Goal: Task Accomplishment & Management: Manage account settings

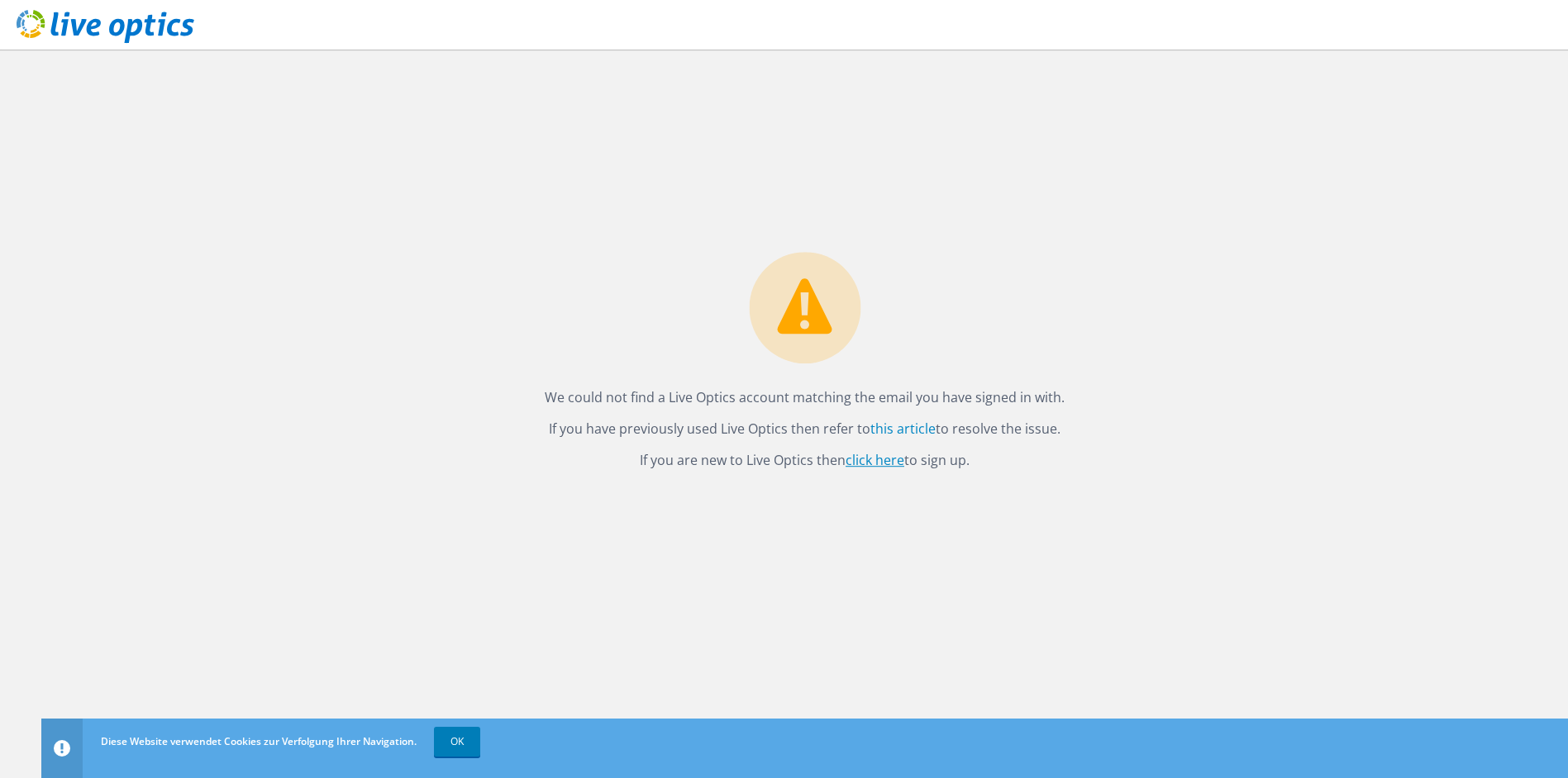
click at [877, 462] on link "click here" at bounding box center [874, 460] width 58 height 18
click at [456, 738] on link "OK" at bounding box center [457, 741] width 46 height 30
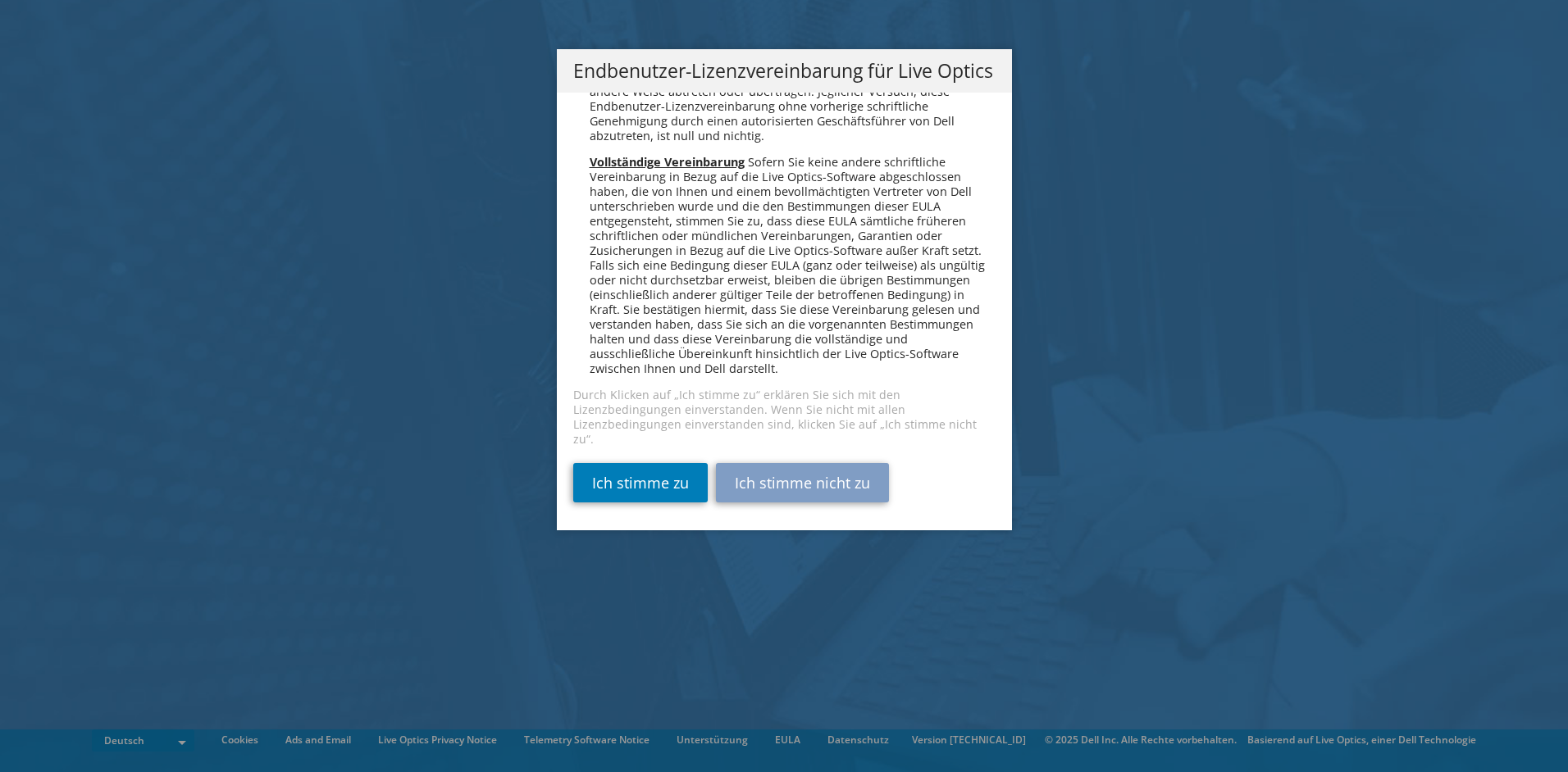
scroll to position [8058, 0]
click at [650, 482] on link "Ich stimme zu" at bounding box center [641, 483] width 135 height 40
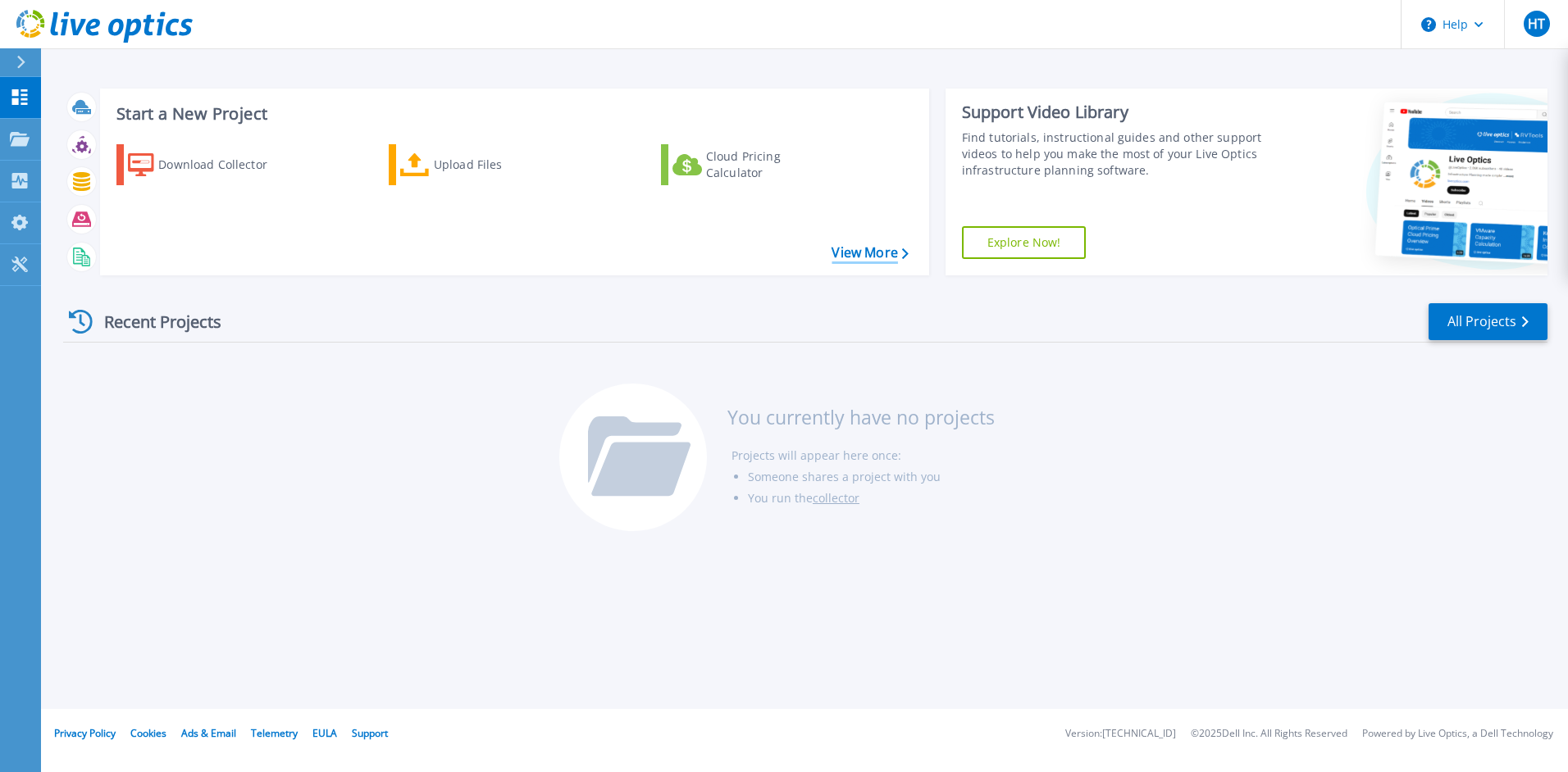
click at [858, 254] on link "View More" at bounding box center [870, 253] width 76 height 16
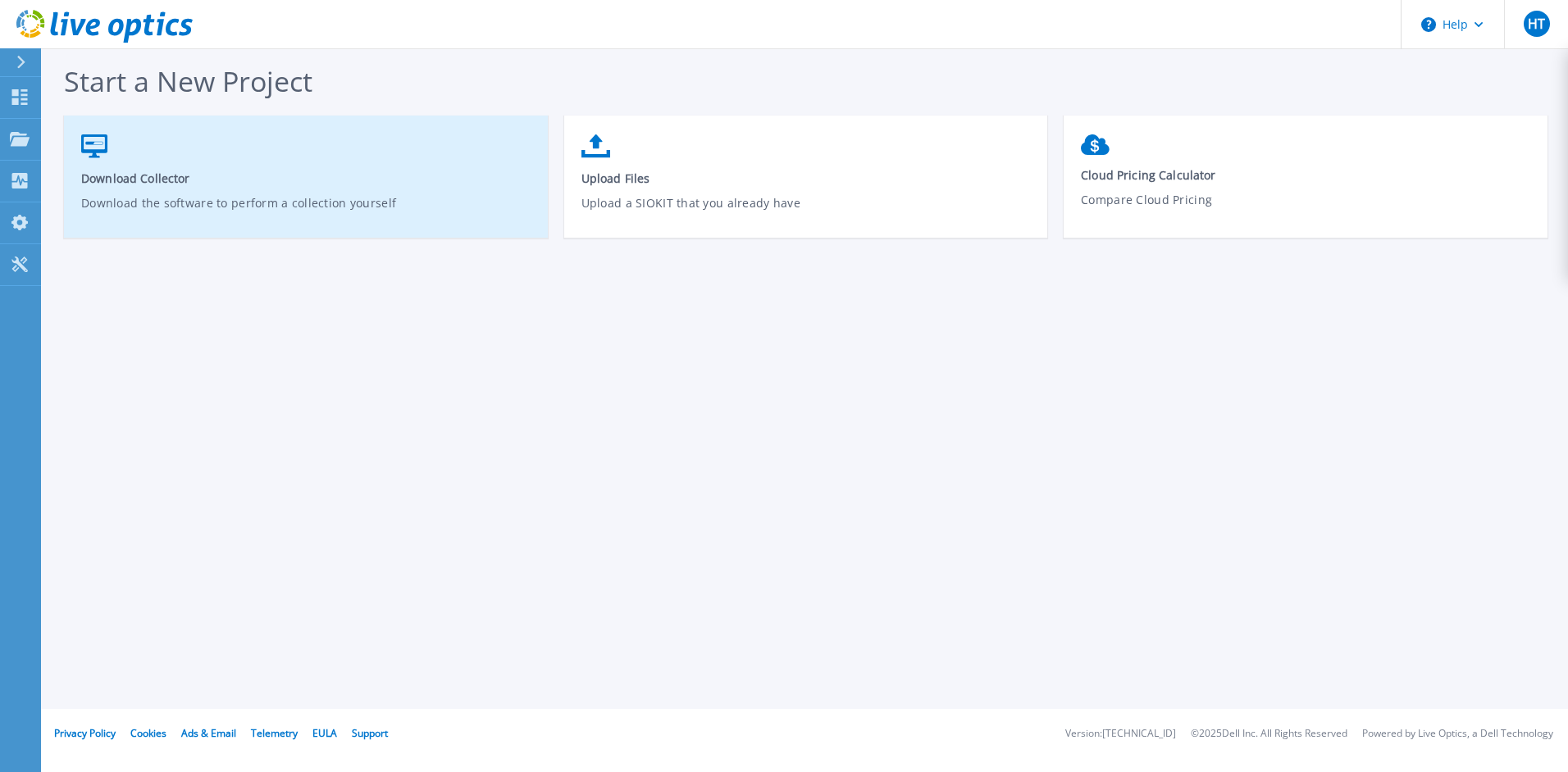
click at [132, 174] on span "Download Collector" at bounding box center [306, 178] width 451 height 16
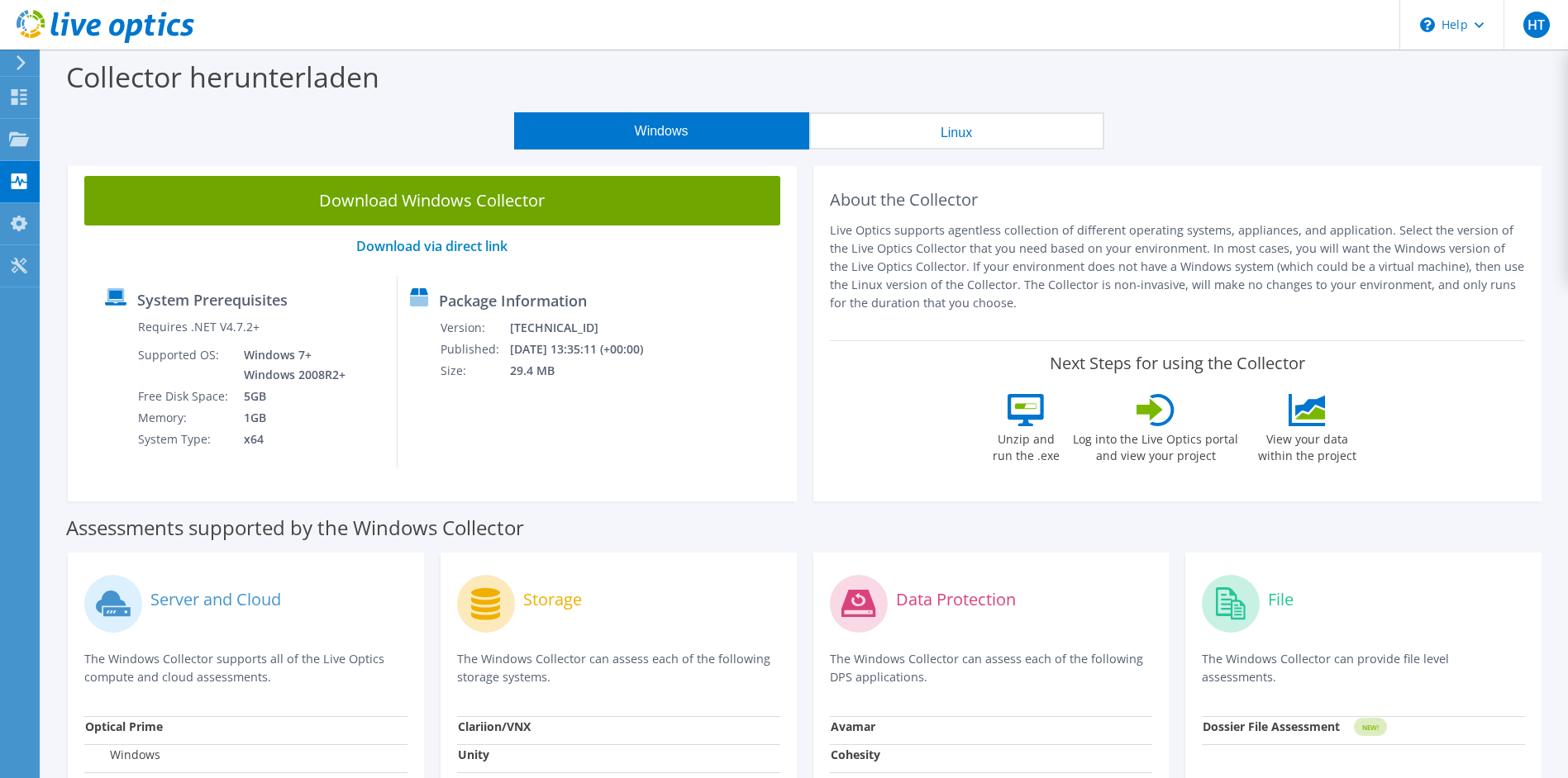
click at [430, 199] on link "Download Windows Collector" at bounding box center [432, 200] width 696 height 50
click at [1248, 116] on div "Windows Linux" at bounding box center [808, 131] width 1502 height 37
click at [66, 136] on div "Projekte" at bounding box center [79, 139] width 80 height 41
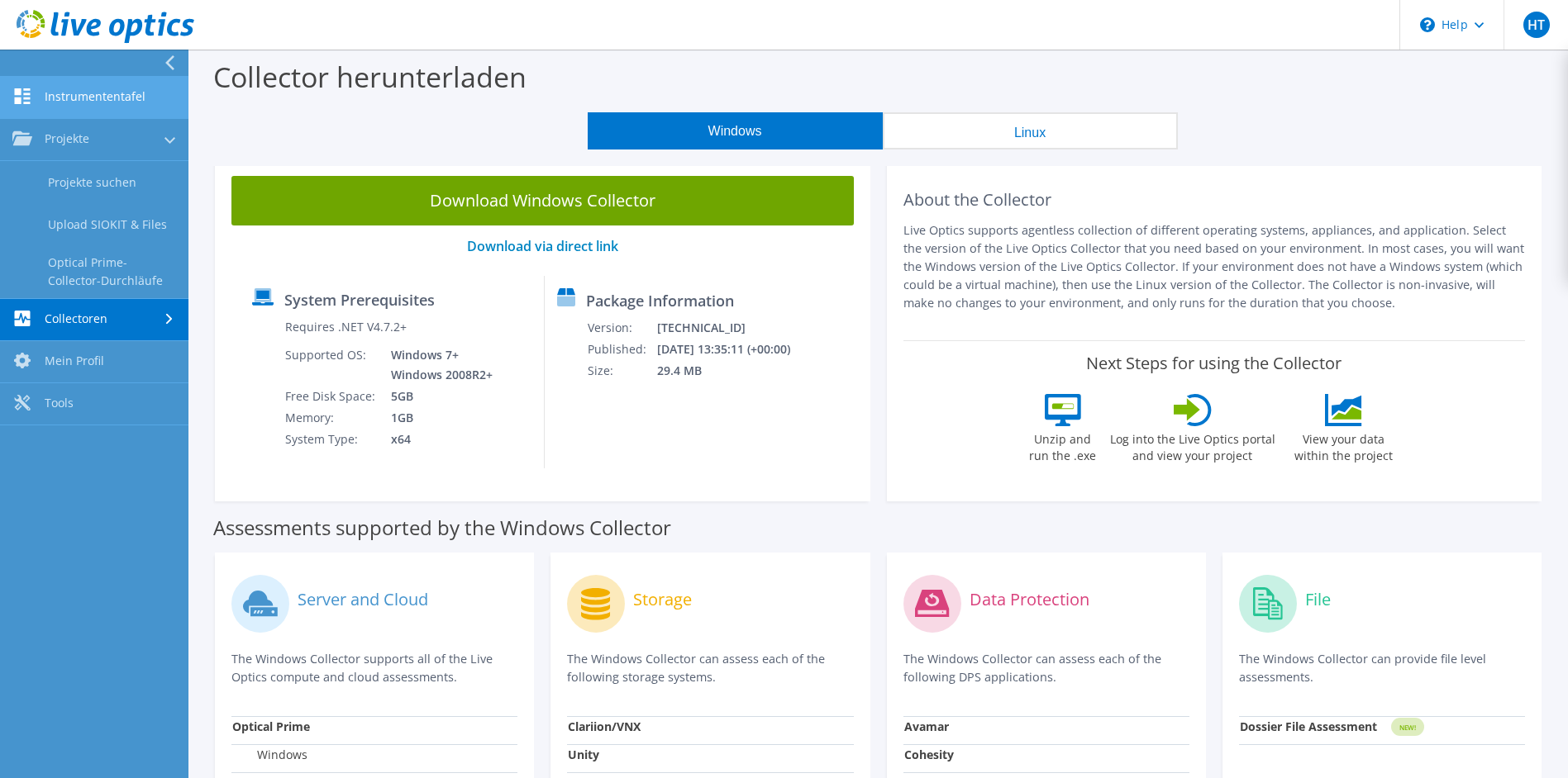
click at [89, 102] on link "Instrumententafel" at bounding box center [94, 98] width 188 height 42
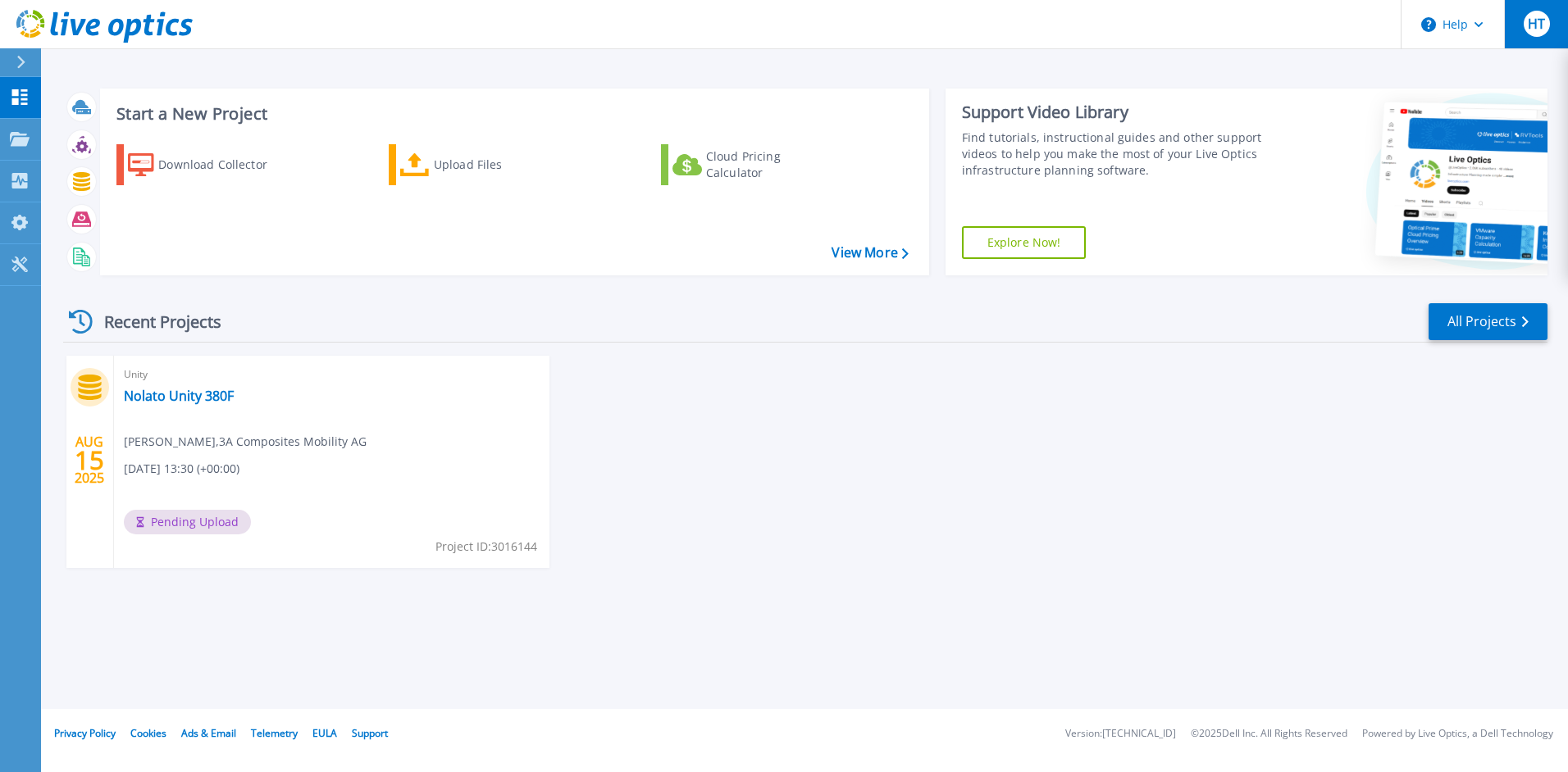
click at [1530, 22] on span "HT" at bounding box center [1537, 23] width 17 height 13
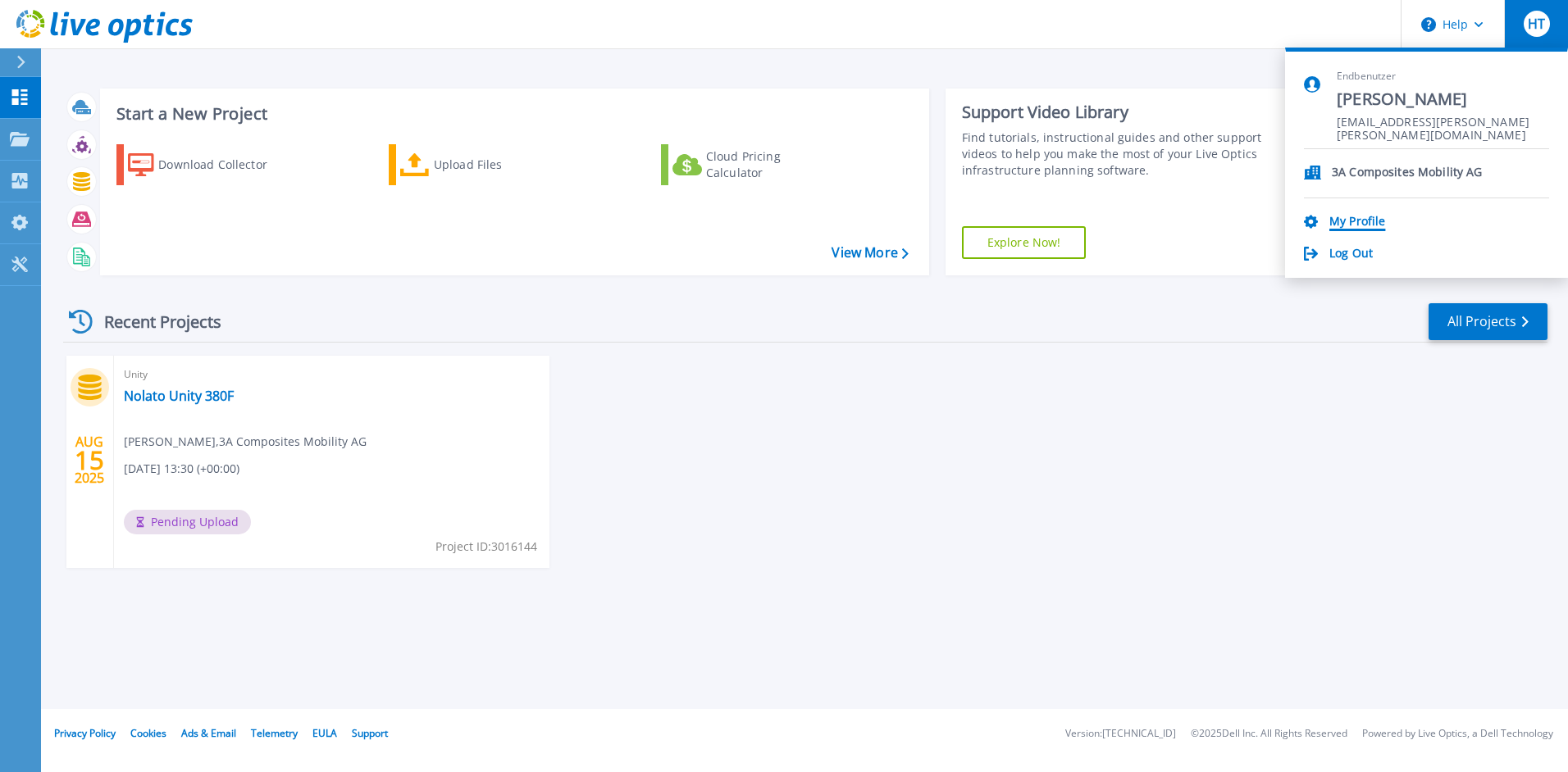
click at [1355, 217] on link "My Profile" at bounding box center [1357, 222] width 55 height 16
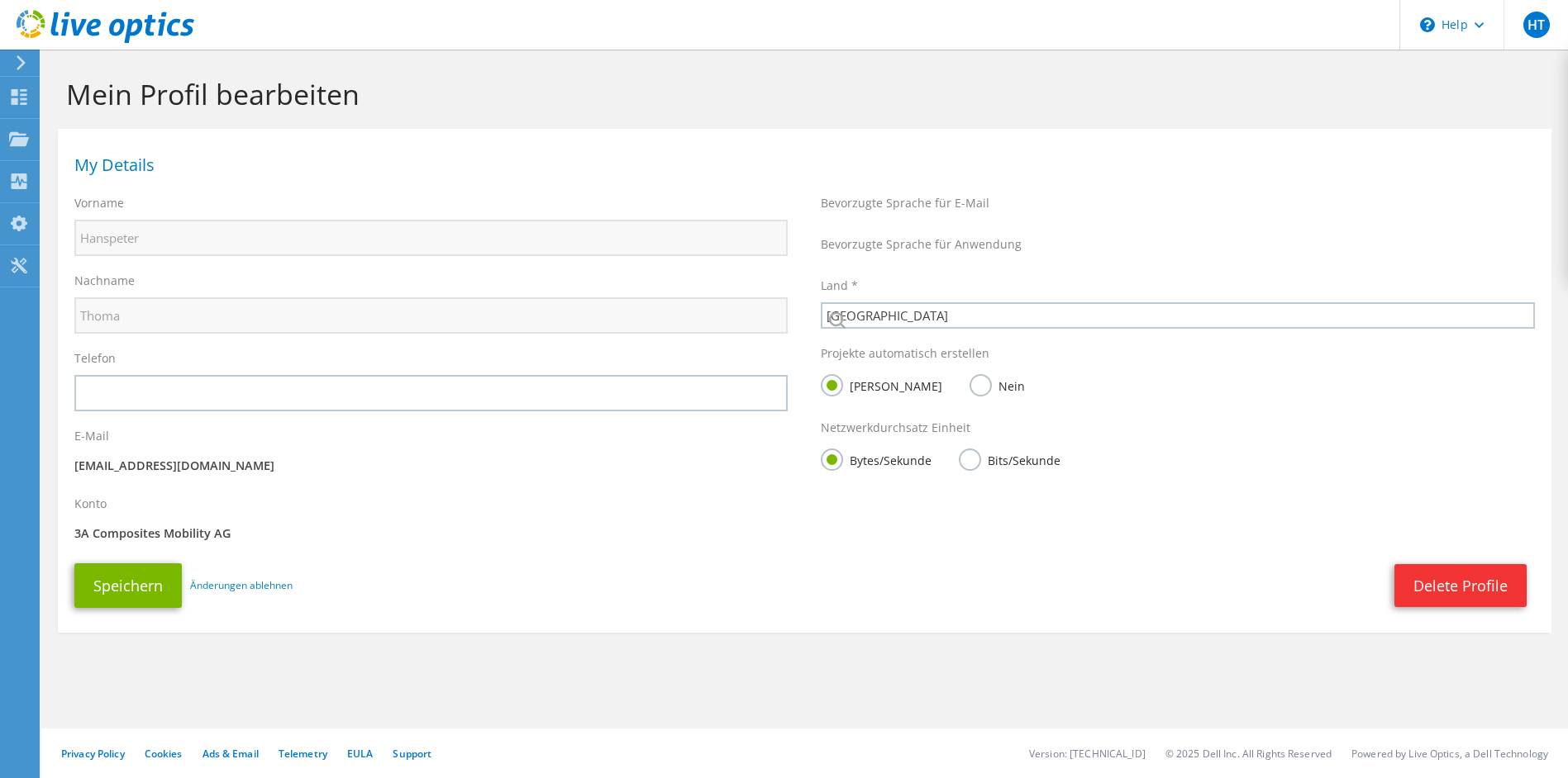
select select "42"
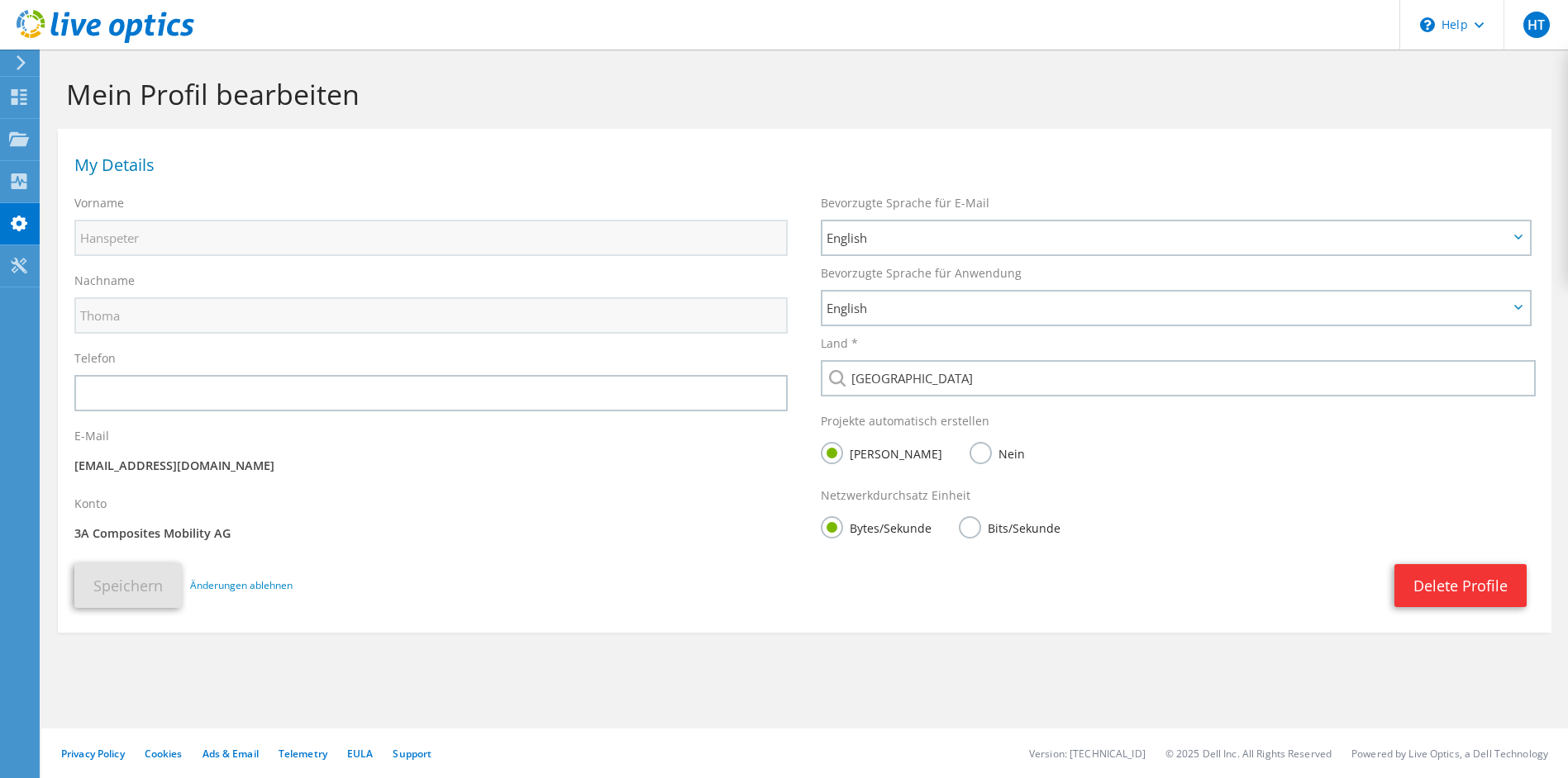
drag, startPoint x: 75, startPoint y: 533, endPoint x: 280, endPoint y: 531, distance: 205.0
click at [280, 531] on p "3A Composites Mobility AG" at bounding box center [431, 533] width 713 height 18
click at [387, 639] on section "Mein Profil bearbeiten My Details Vorname Hanspeter Nachname Thoma Telefon" at bounding box center [804, 390] width 1526 height 682
drag, startPoint x: 249, startPoint y: 538, endPoint x: 119, endPoint y: 515, distance: 132.0
click at [119, 515] on div "Konto 3A Composites Mobility AG" at bounding box center [431, 521] width 746 height 68
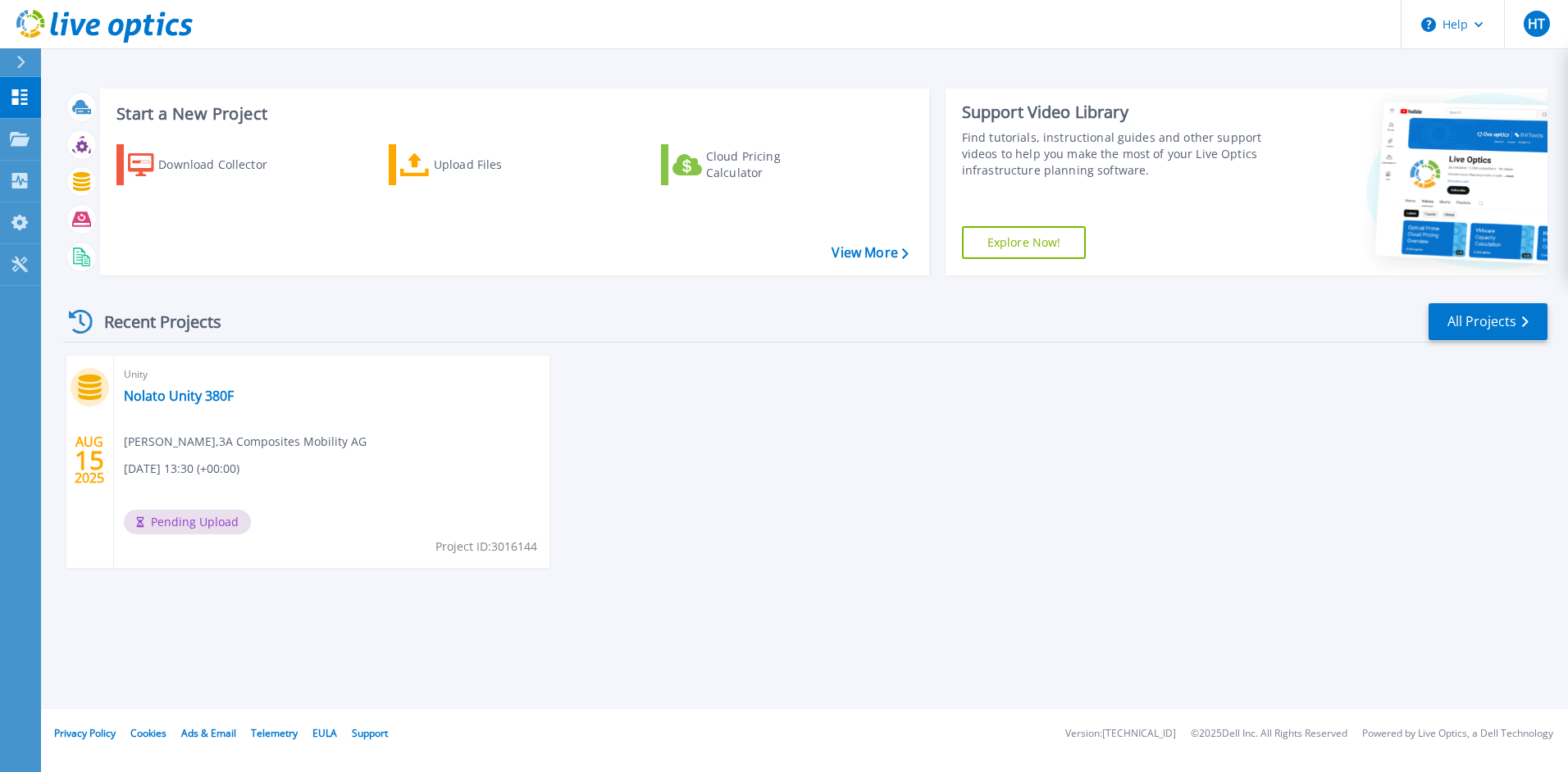
click at [845, 565] on div "[DATE] Unity Nolato Unity 380F [PERSON_NAME] , 3A Composites Mobility AG [DATE]…" at bounding box center [799, 479] width 1498 height 246
click at [152, 452] on div "Unity Nolato Unity 380F Hanspeter Thoma , 3A Composites Mobility AG 08.15.2025,…" at bounding box center [332, 463] width 436 height 213
click at [151, 441] on span "Hanspeter Thoma , 3A Composites Mobility AG" at bounding box center [245, 442] width 243 height 18
click at [197, 455] on div "Unity Nolato Unity 380F Hanspeter Thoma , 3A Composites Mobility AG 08.15.2025,…" at bounding box center [332, 463] width 436 height 213
click at [24, 60] on icon at bounding box center [21, 61] width 9 height 13
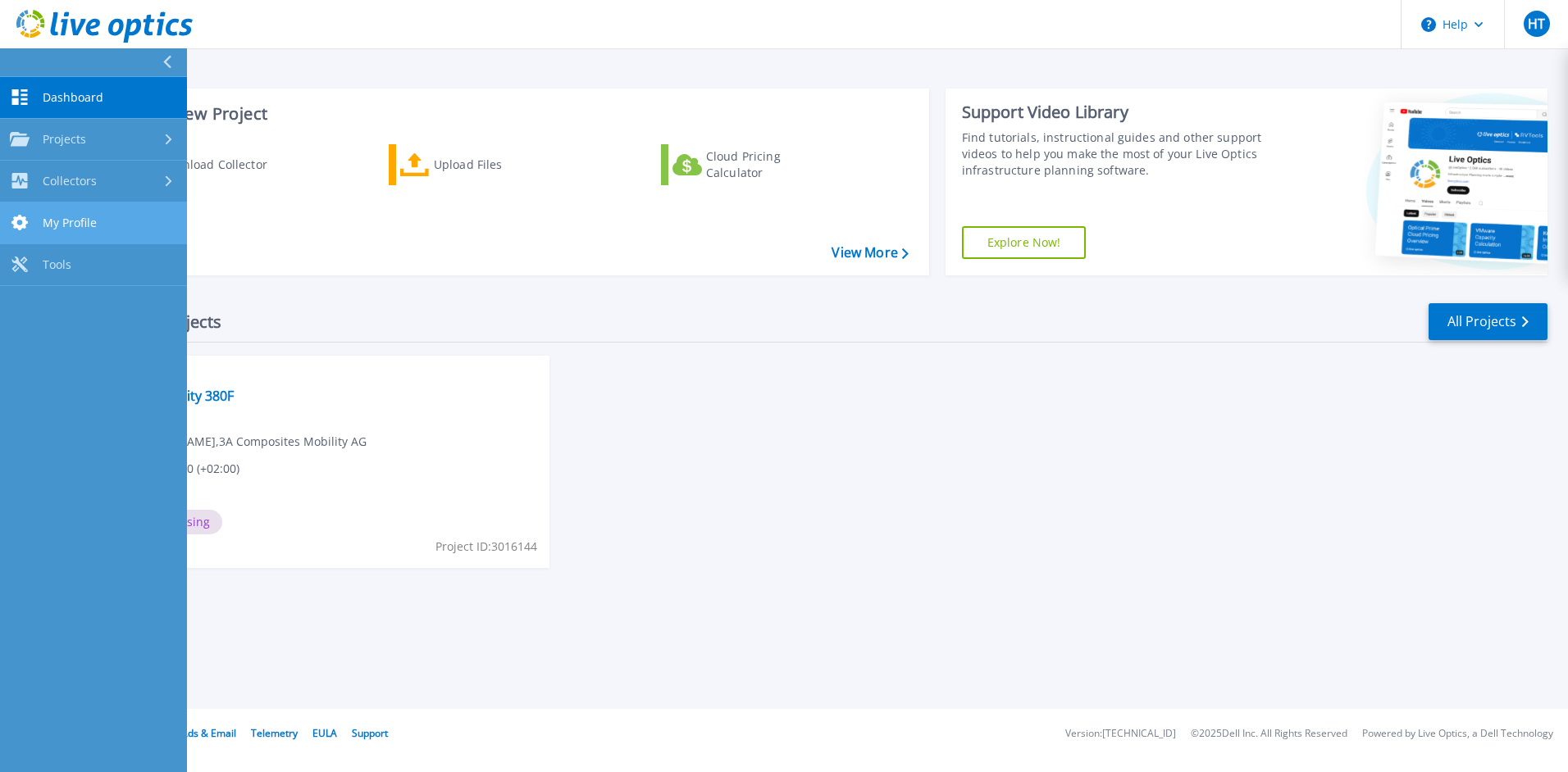
click at [74, 222] on span "My Profile" at bounding box center [69, 222] width 54 height 15
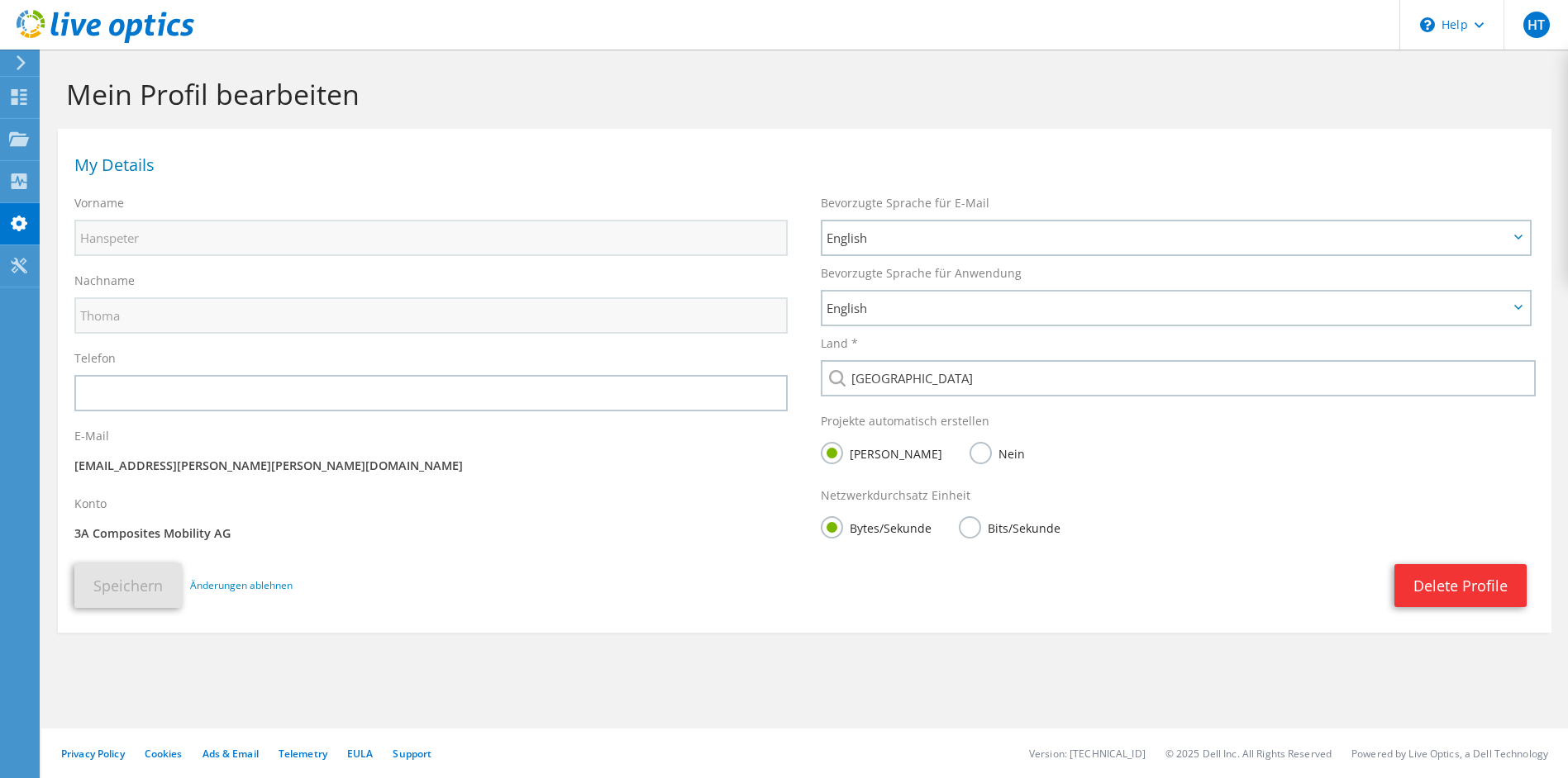
drag, startPoint x: 154, startPoint y: 532, endPoint x: 340, endPoint y: 535, distance: 186.0
click at [340, 535] on p "3A Composites Mobility AG" at bounding box center [431, 533] width 713 height 18
click at [24, 133] on icon at bounding box center [18, 139] width 20 height 16
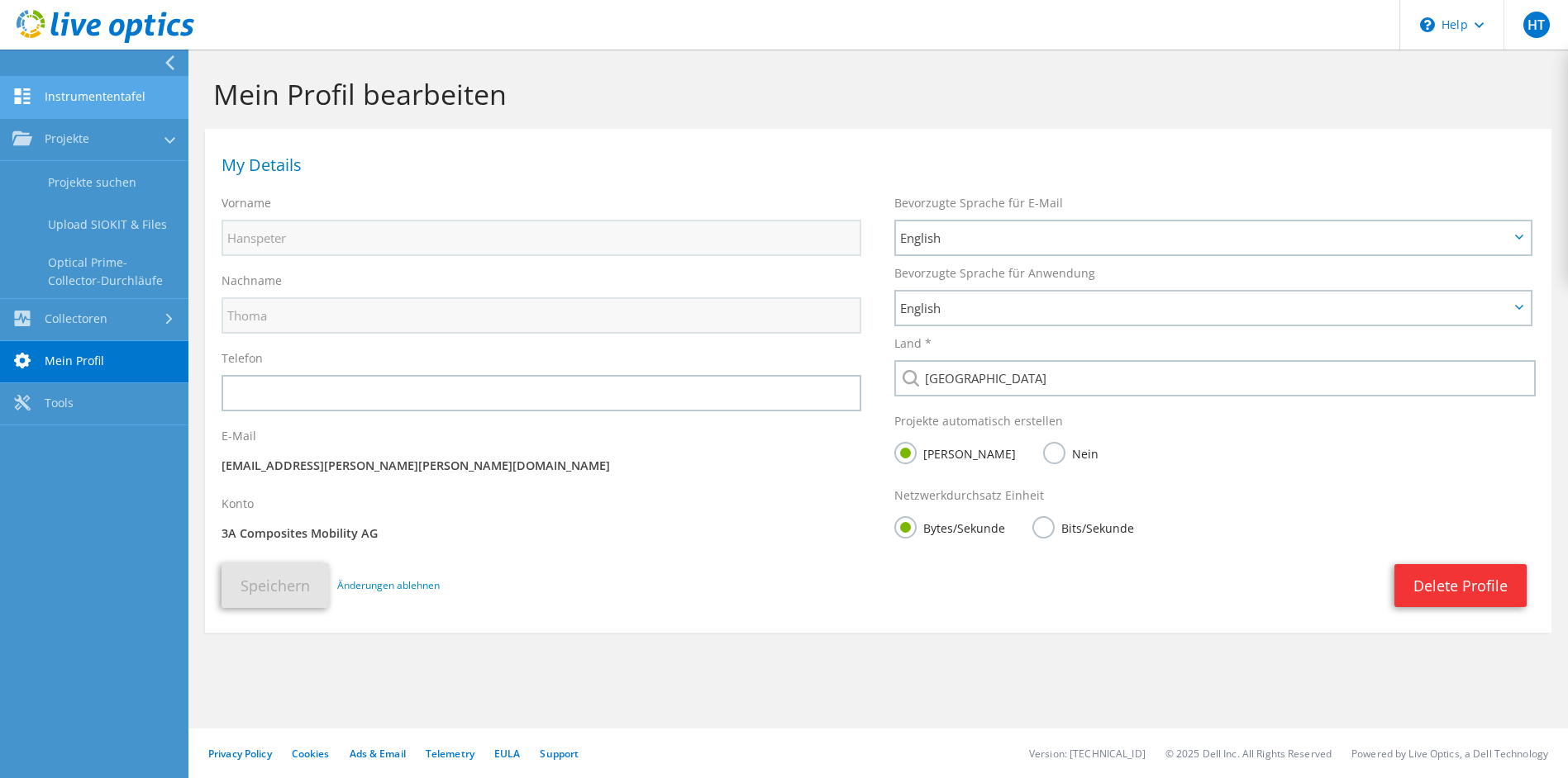
click at [89, 88] on link "Instrumententafel" at bounding box center [94, 98] width 188 height 42
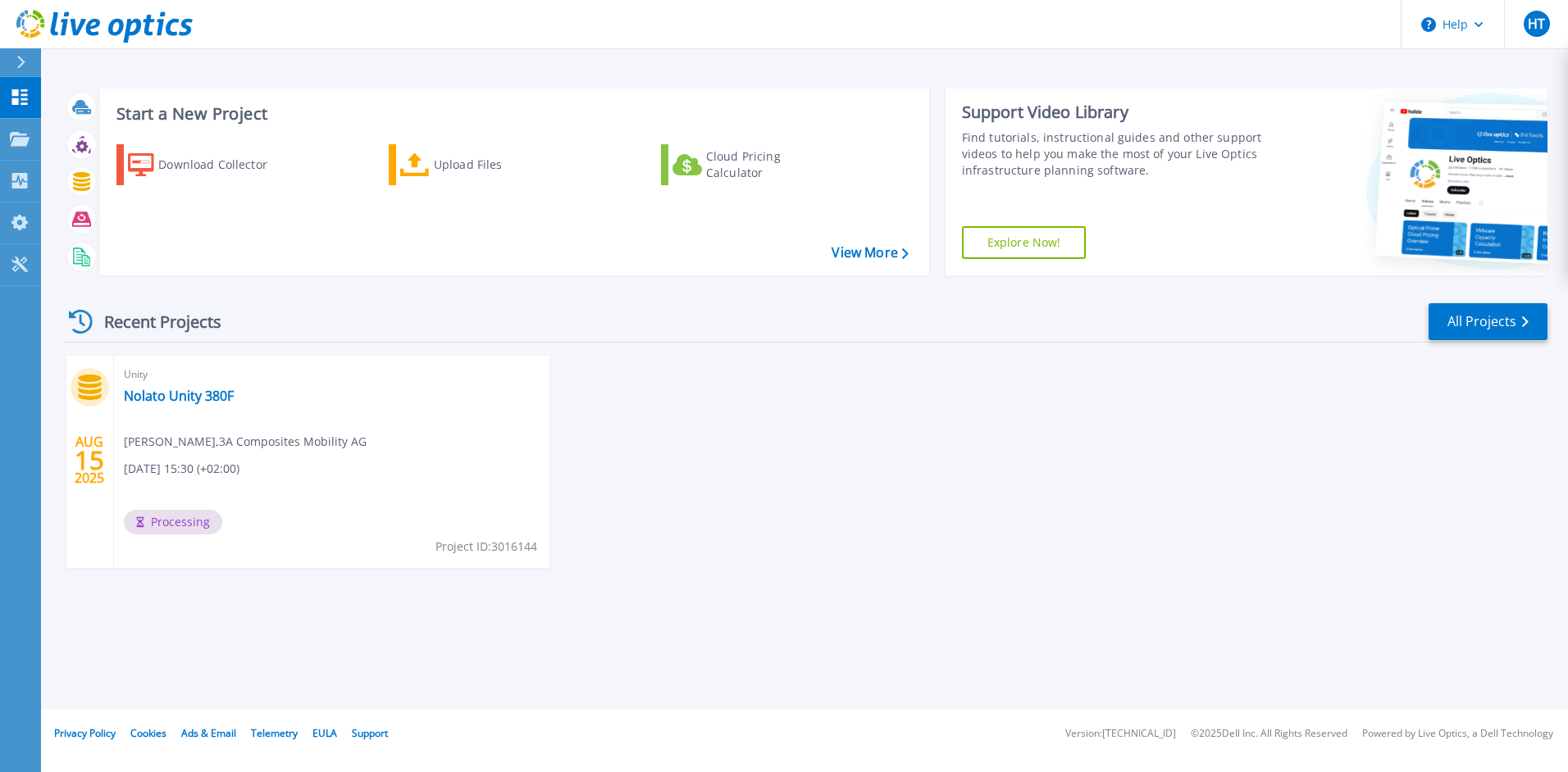
click at [278, 463] on div "Unity Nolato Unity 380F [PERSON_NAME] , 3A Composites Mobility AG [DATE] 15:30 …" at bounding box center [332, 463] width 436 height 213
click at [310, 394] on div "Unity Nolato Unity 380F Hanspeter Thoma , 3A Composites Mobility AG 08.15.2025,…" at bounding box center [332, 463] width 436 height 213
drag, startPoint x: 125, startPoint y: 467, endPoint x: 267, endPoint y: 467, distance: 142.0
click at [267, 467] on div "Unity Nolato Unity 380F Hanspeter Thoma , 3A Composites Mobility AG 08.15.2025,…" at bounding box center [332, 463] width 436 height 213
drag, startPoint x: 267, startPoint y: 467, endPoint x: 152, endPoint y: 447, distance: 116.7
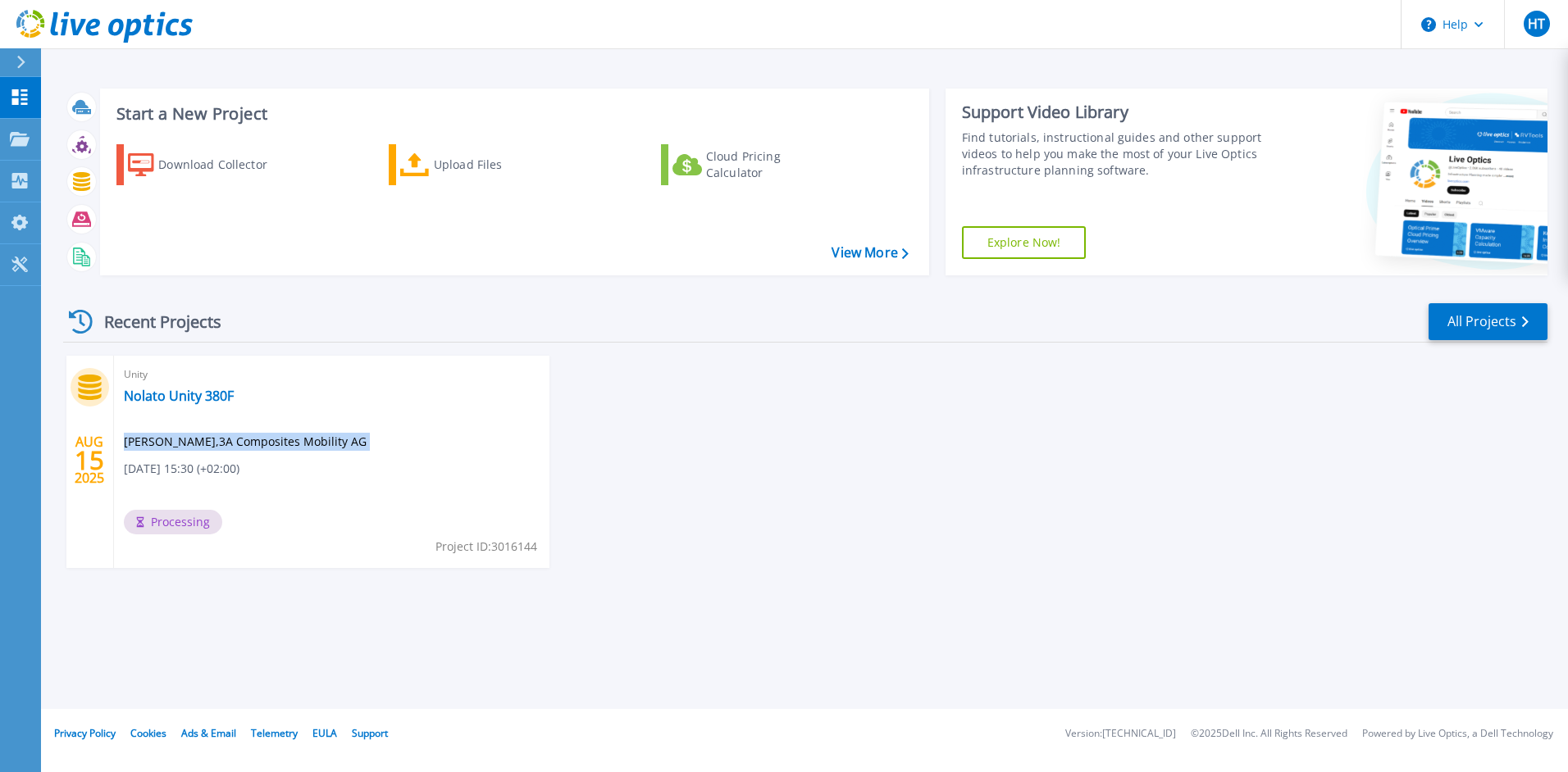
click at [152, 447] on span "Hanspeter Thoma , 3A Composites Mobility AG" at bounding box center [245, 442] width 243 height 18
drag, startPoint x: 125, startPoint y: 442, endPoint x: 260, endPoint y: 469, distance: 137.7
click at [260, 469] on div "Unity Nolato Unity 380F Hanspeter Thoma , 3A Composites Mobility AG 08.15.2025,…" at bounding box center [332, 463] width 436 height 213
click at [202, 490] on div "Unity Nolato Unity 380F Hanspeter Thoma , 3A Composites Mobility AG 08.15.2025,…" at bounding box center [332, 463] width 436 height 213
click at [84, 177] on p "Collectors" at bounding box center [69, 182] width 54 height 42
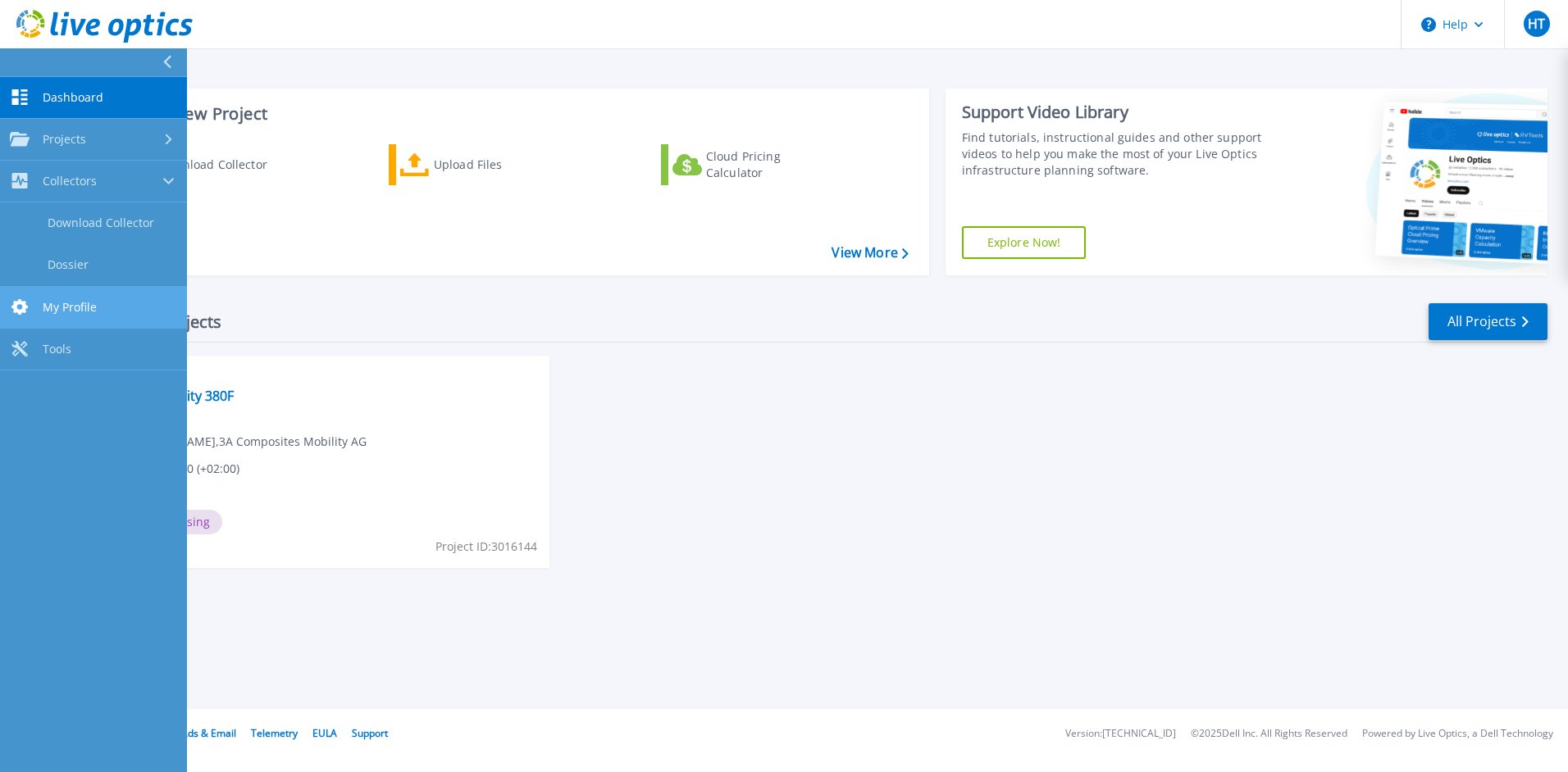
click at [64, 303] on span "My Profile" at bounding box center [69, 307] width 54 height 15
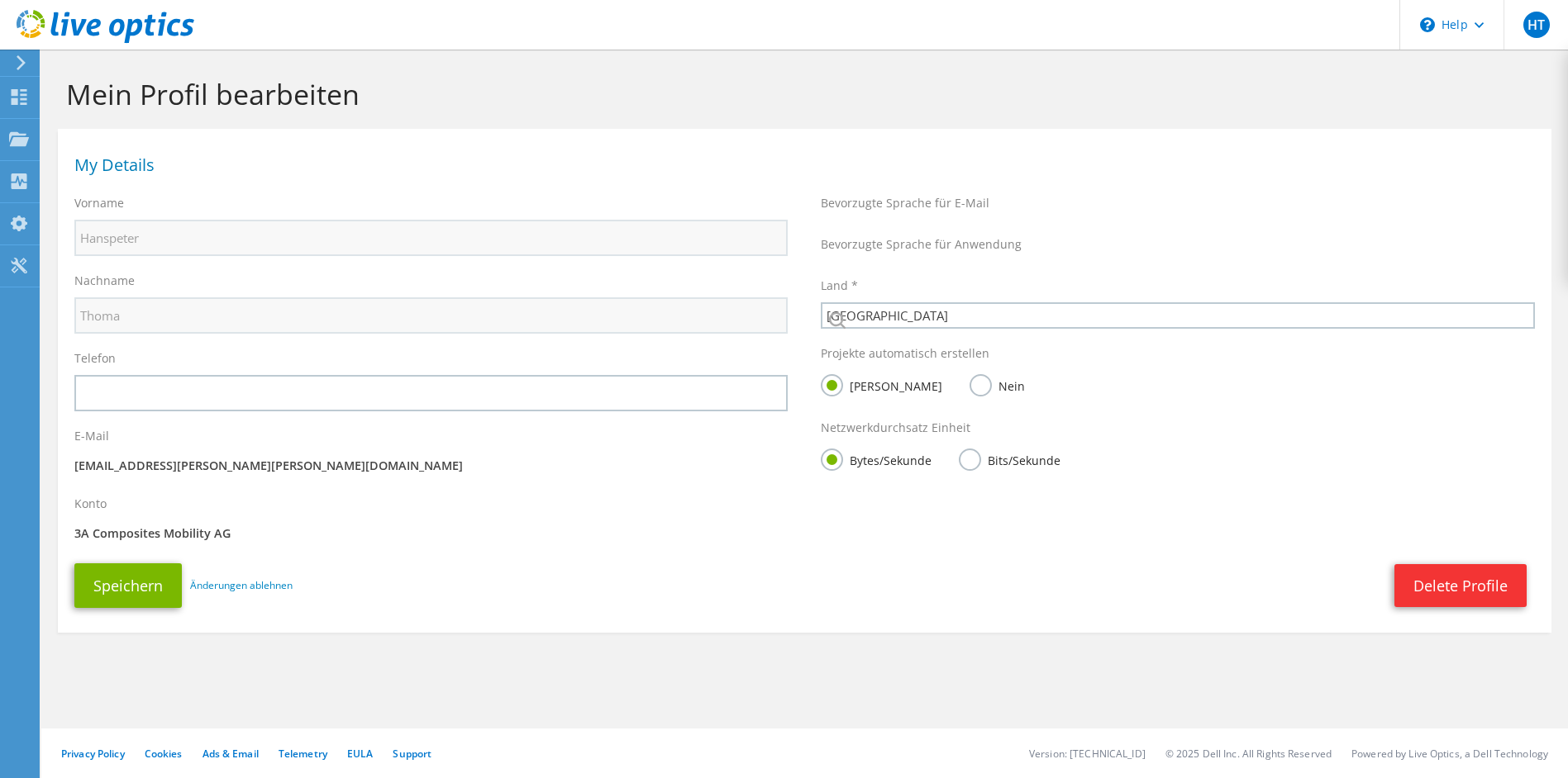
select select "42"
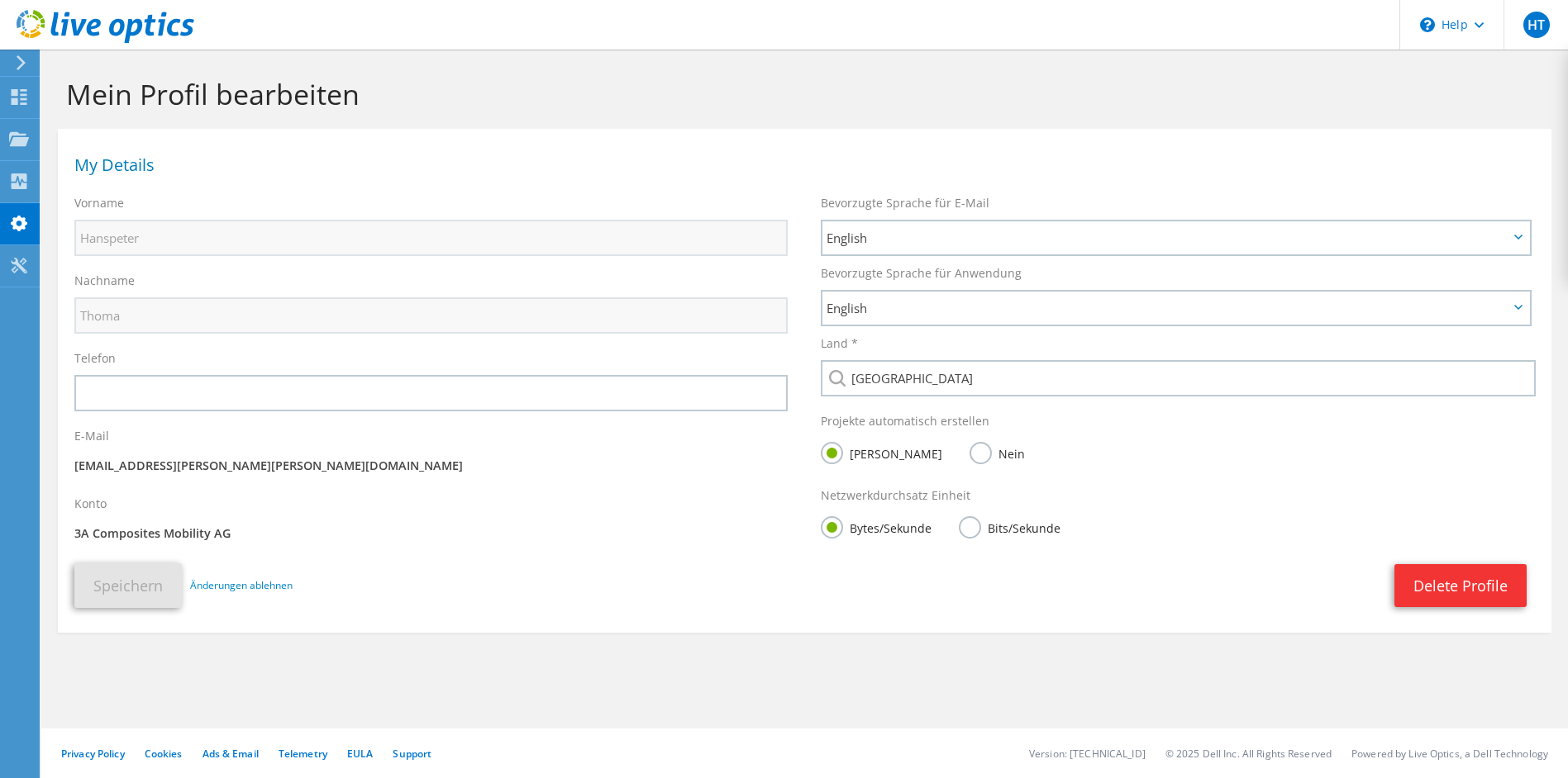
click at [211, 536] on p "3A Composites Mobility AG" at bounding box center [431, 533] width 713 height 18
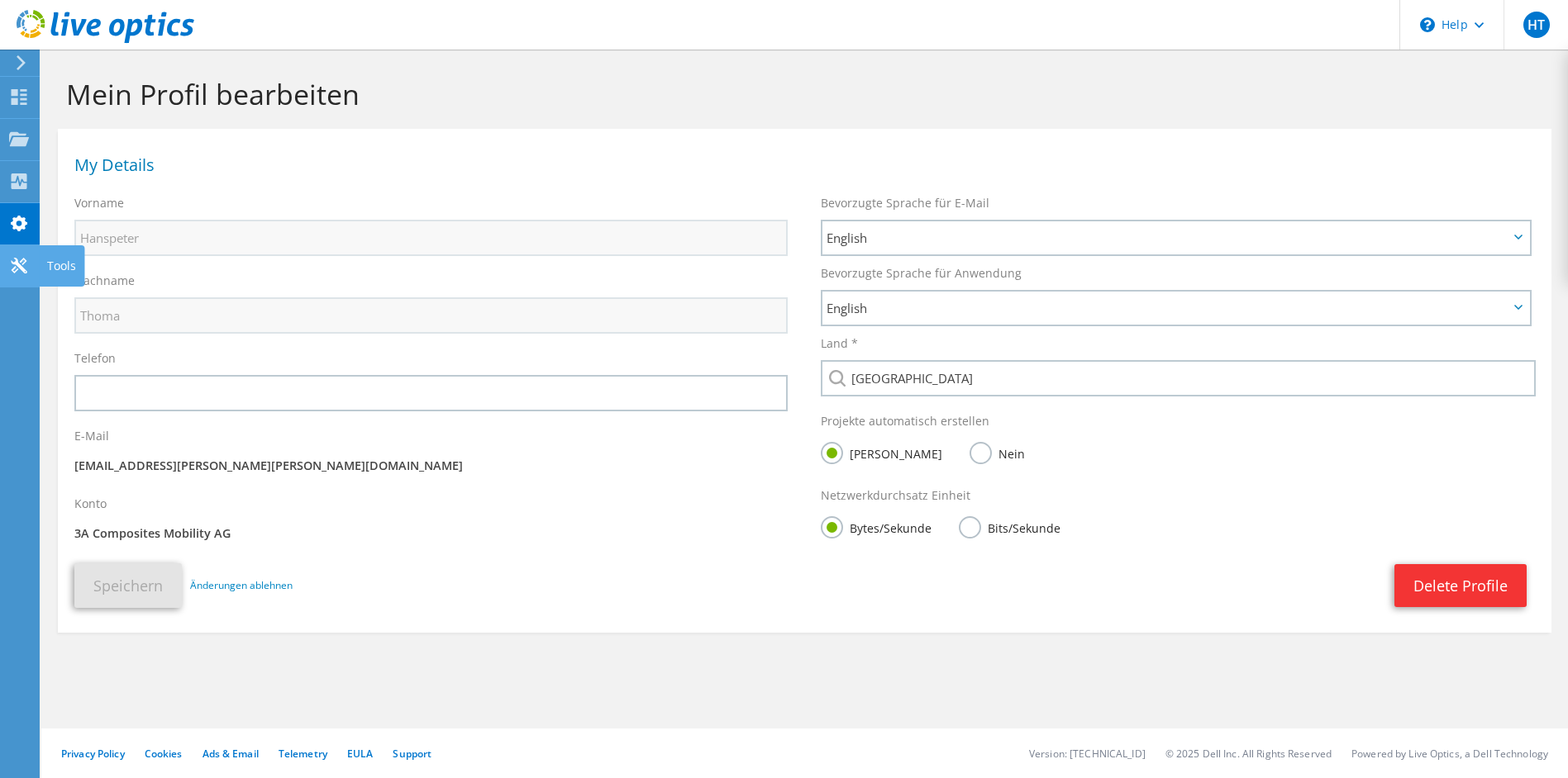
click at [14, 265] on icon at bounding box center [18, 266] width 20 height 16
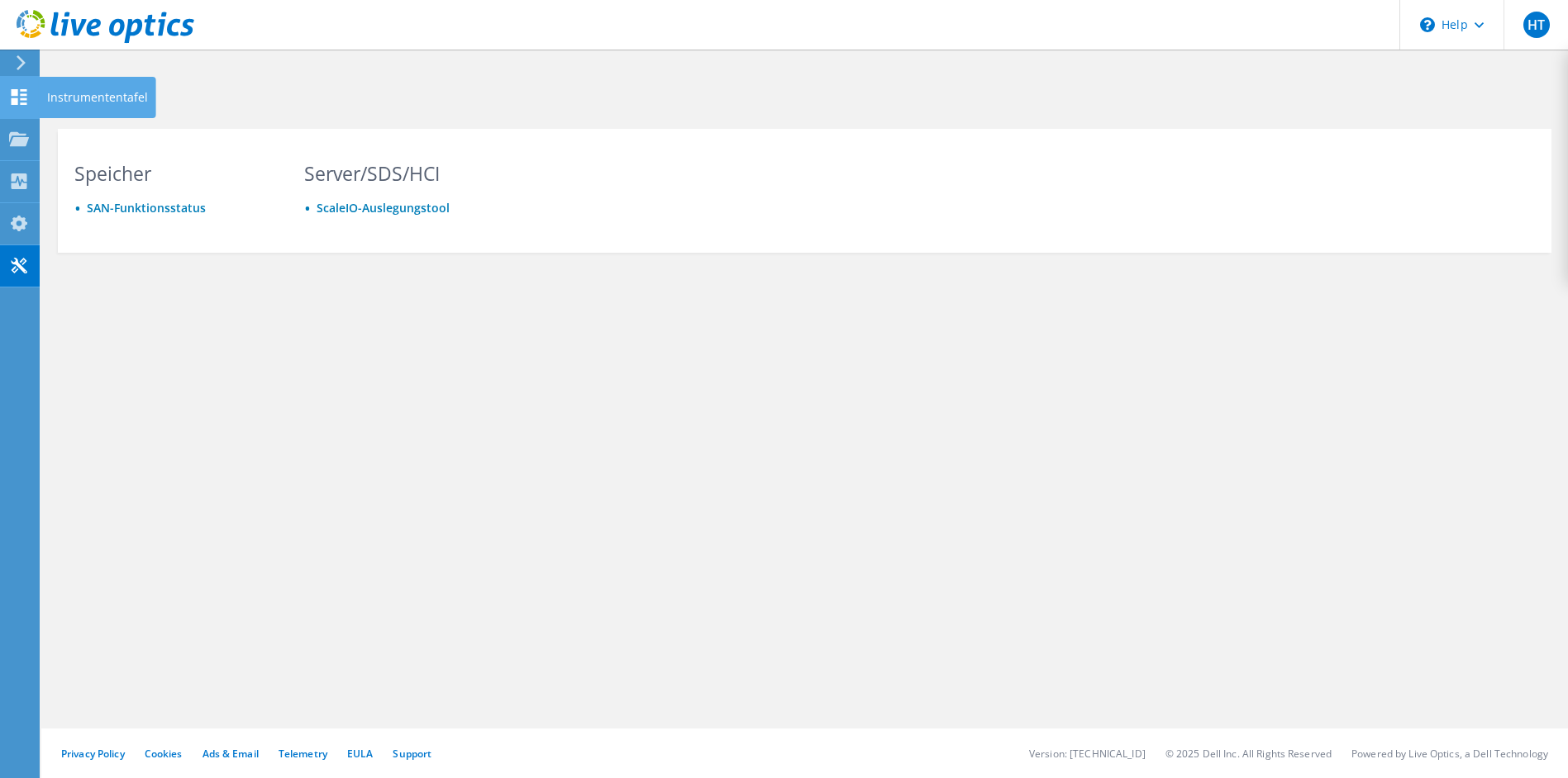
click at [118, 98] on div "Instrumententafel" at bounding box center [98, 97] width 118 height 41
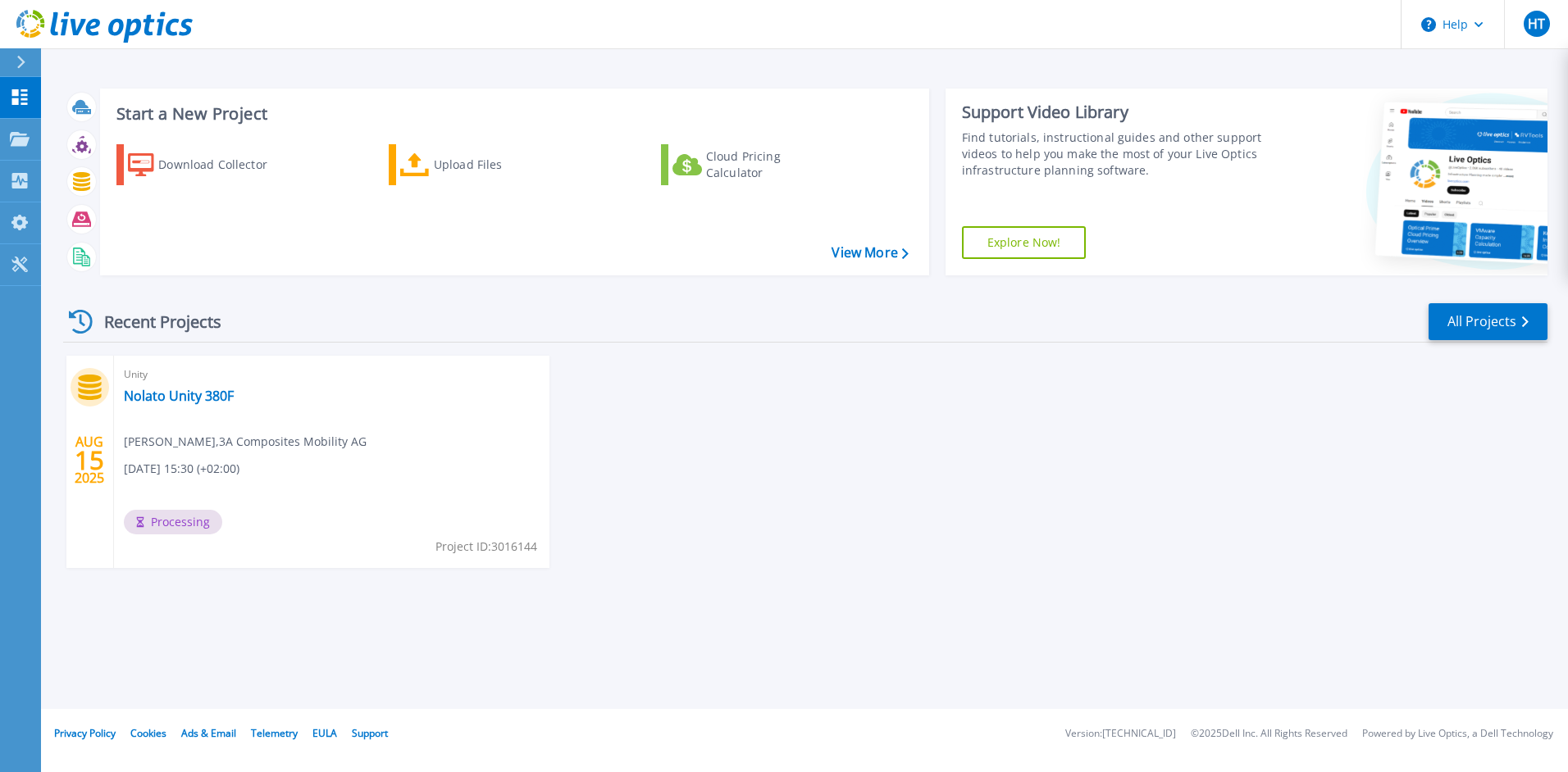
click at [173, 454] on div "Unity Nolato Unity 380F [PERSON_NAME] , 3A Composites Mobility AG [DATE] 15:30 …" at bounding box center [332, 463] width 436 height 213
click at [243, 610] on div "Recent Projects All Projects [DATE] Unity Nolato Unity 380F [PERSON_NAME] , 3A …" at bounding box center [805, 451] width 1484 height 325
click at [263, 409] on div "Unity Nolato Unity 380F [PERSON_NAME] , 3A Composites Mobility AG [DATE] 15:30 …" at bounding box center [332, 463] width 436 height 213
click at [170, 394] on link "Nolato Unity 380F" at bounding box center [178, 396] width 110 height 16
click at [165, 526] on span "Complete" at bounding box center [170, 522] width 92 height 24
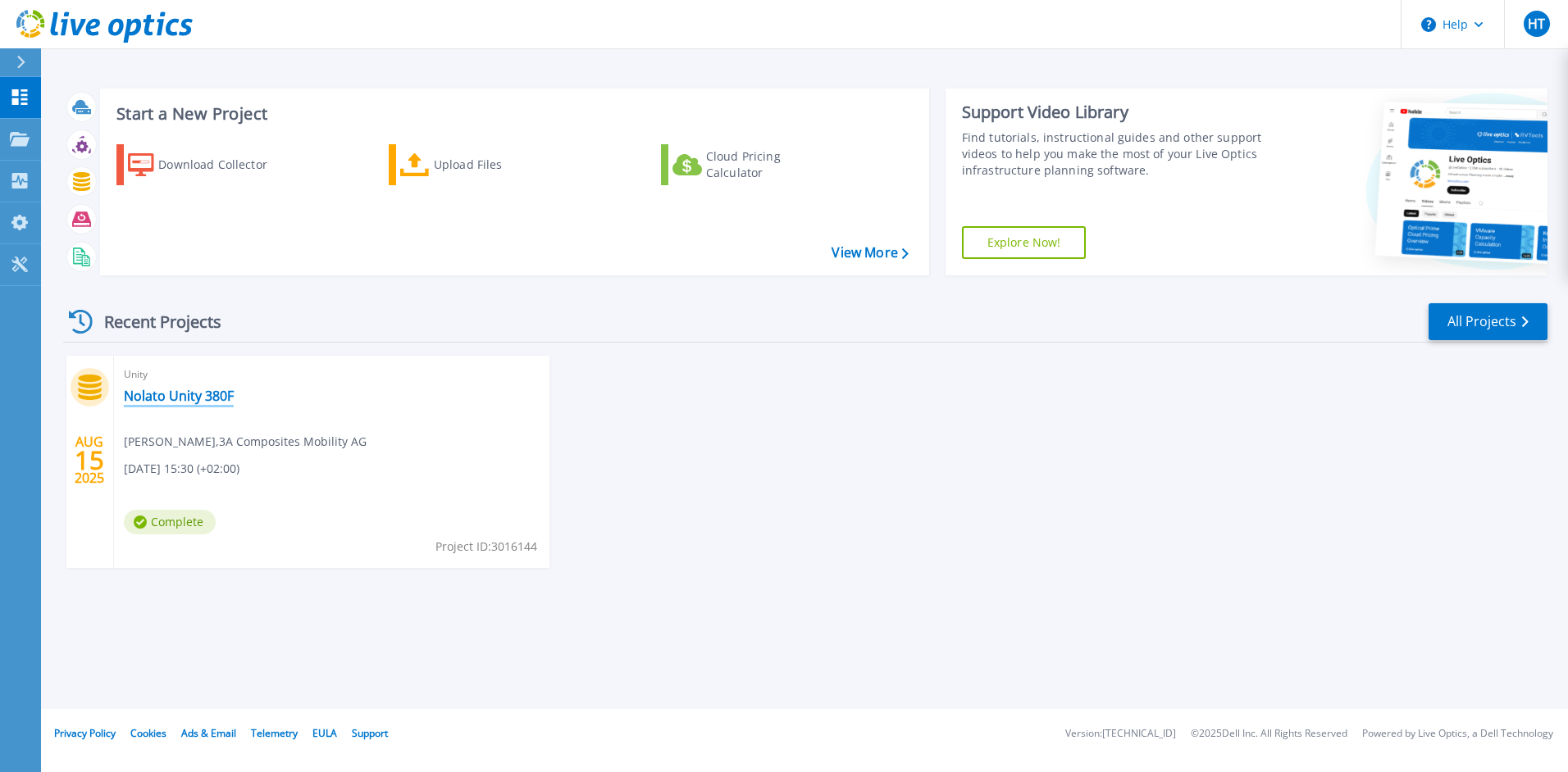
click at [180, 401] on link "Nolato Unity 380F" at bounding box center [178, 396] width 110 height 16
